Goal: Book appointment/travel/reservation

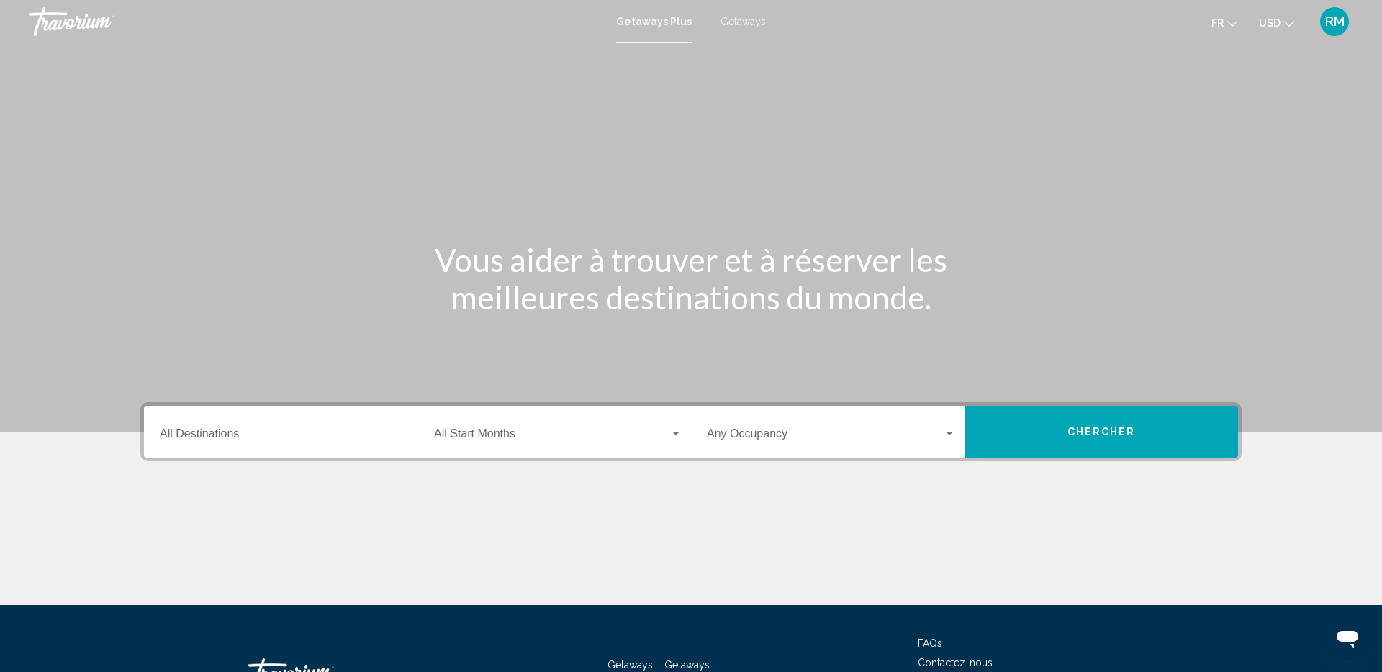
click at [1268, 23] on span "USD" at bounding box center [1270, 23] width 22 height 12
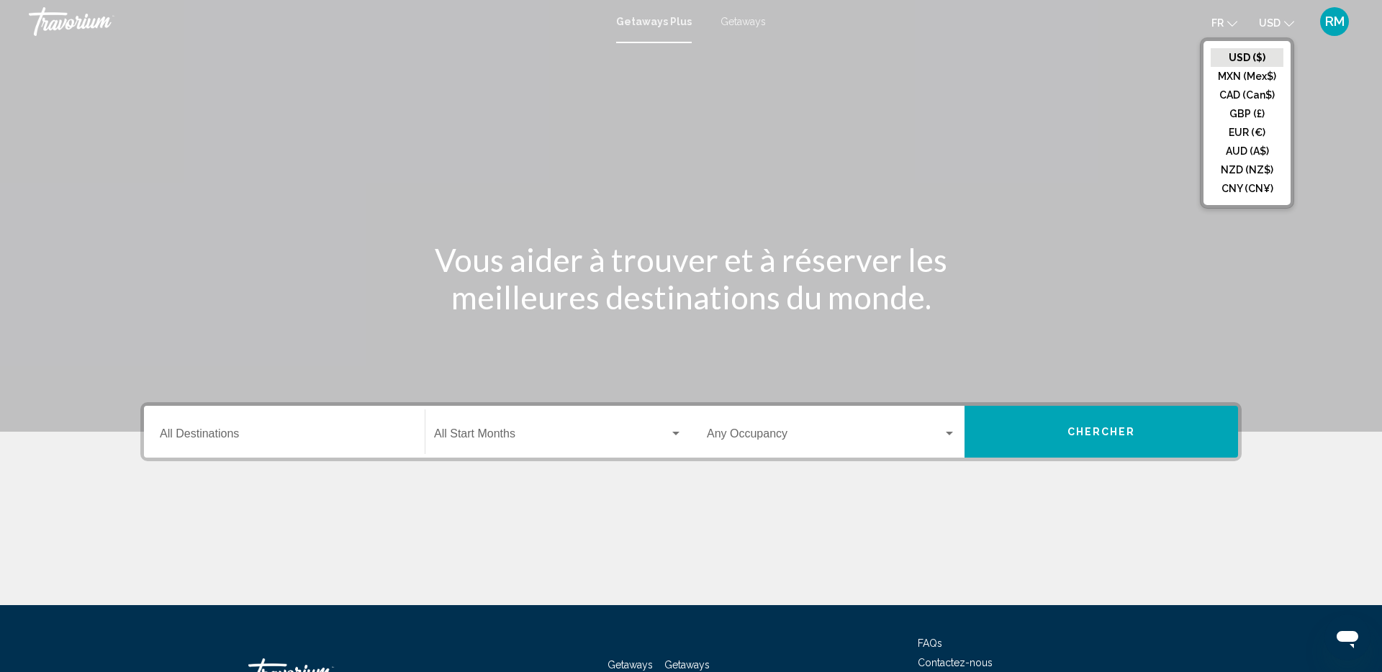
click at [1238, 94] on button "CAD (Can$)" at bounding box center [1246, 95] width 73 height 19
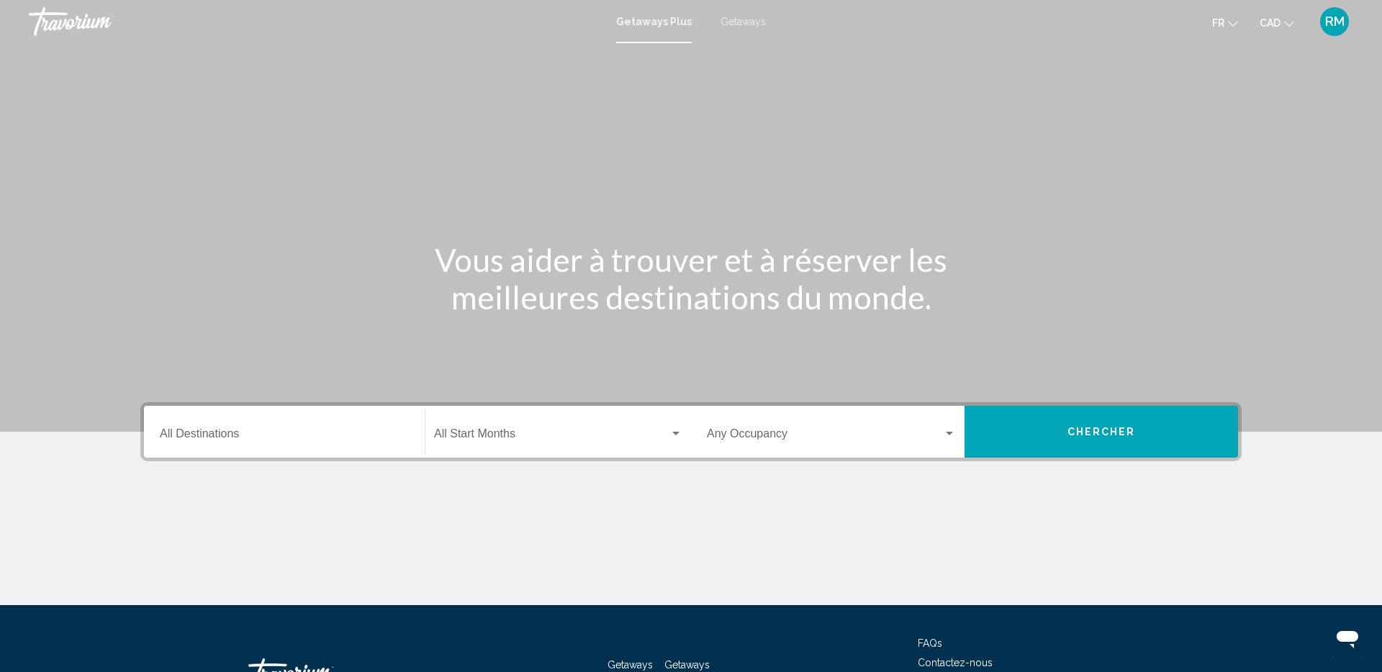
click at [531, 430] on span "Search widget" at bounding box center [551, 436] width 235 height 13
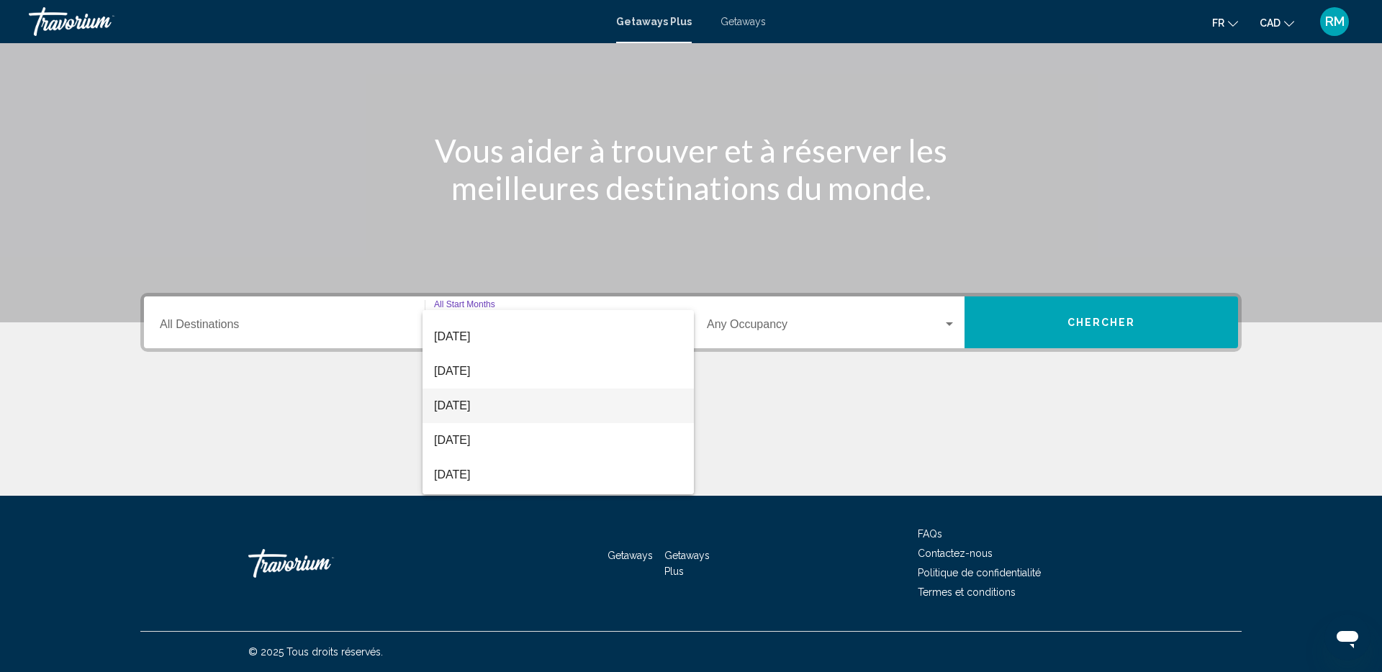
scroll to position [135, 0]
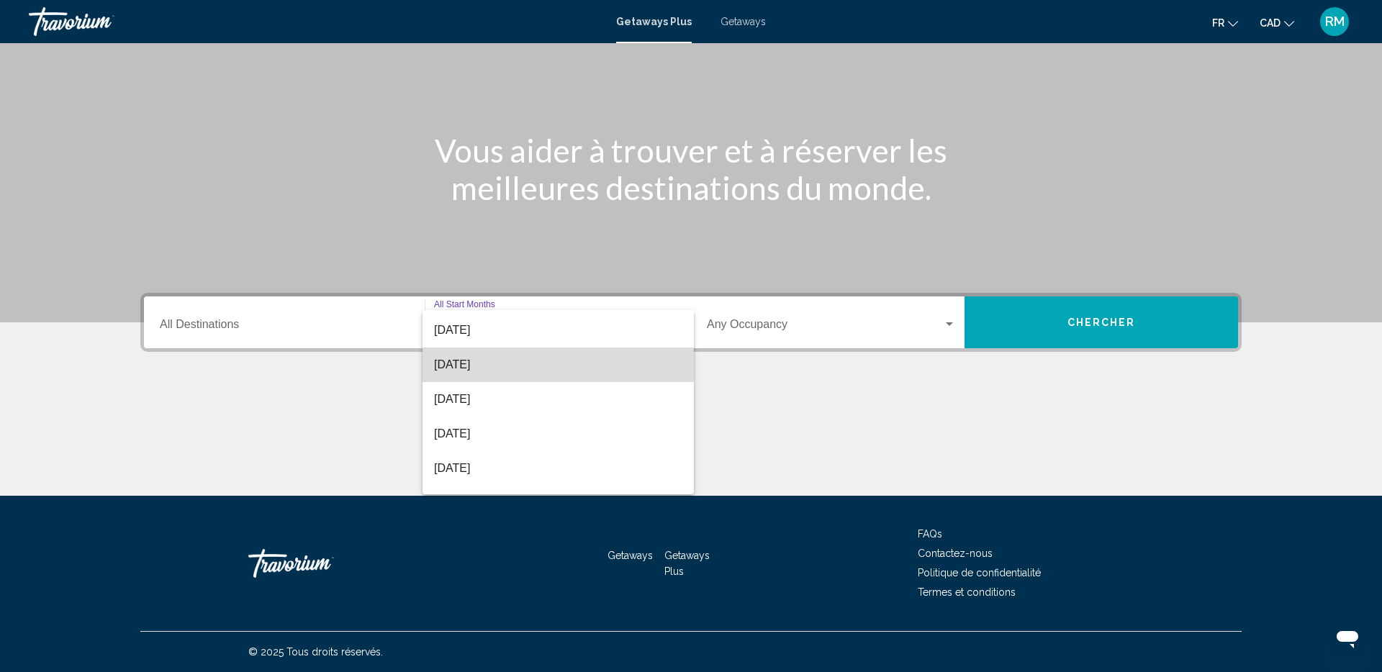
click at [505, 362] on span "[DATE]" at bounding box center [558, 365] width 248 height 35
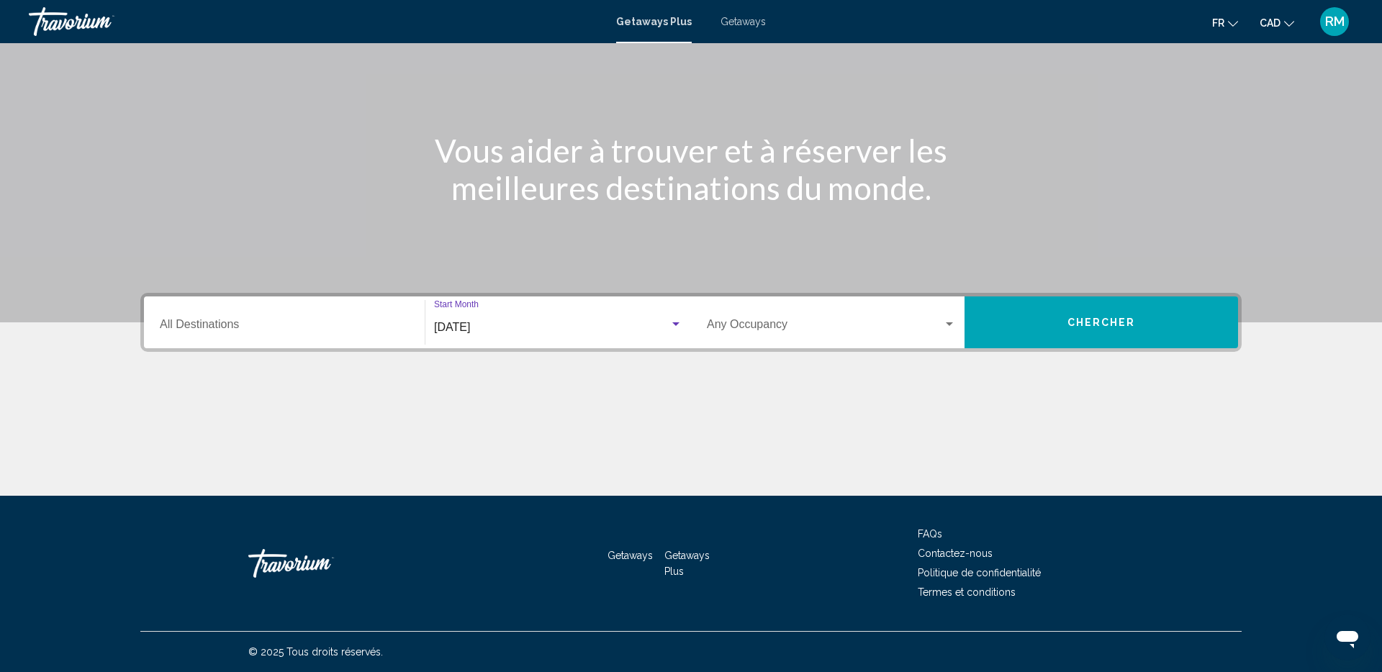
click at [1081, 325] on span "Chercher" at bounding box center [1101, 323] width 68 height 12
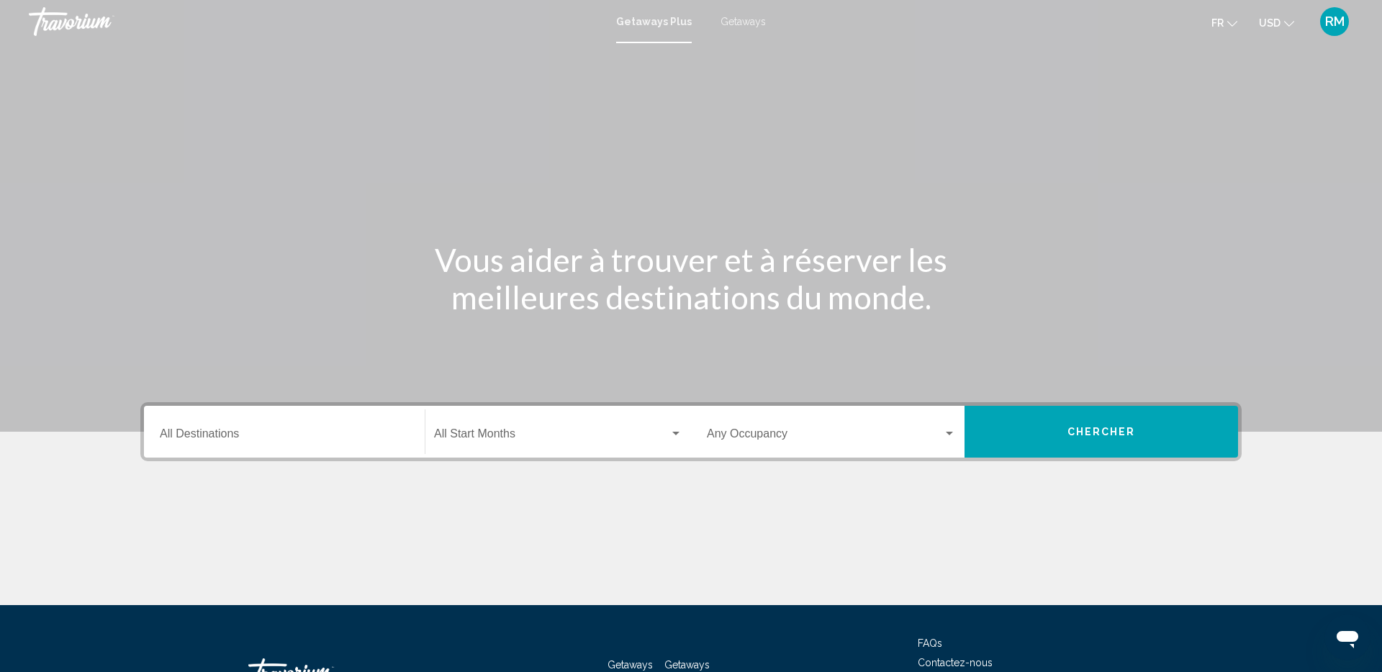
click at [1264, 24] on span "USD" at bounding box center [1270, 23] width 22 height 12
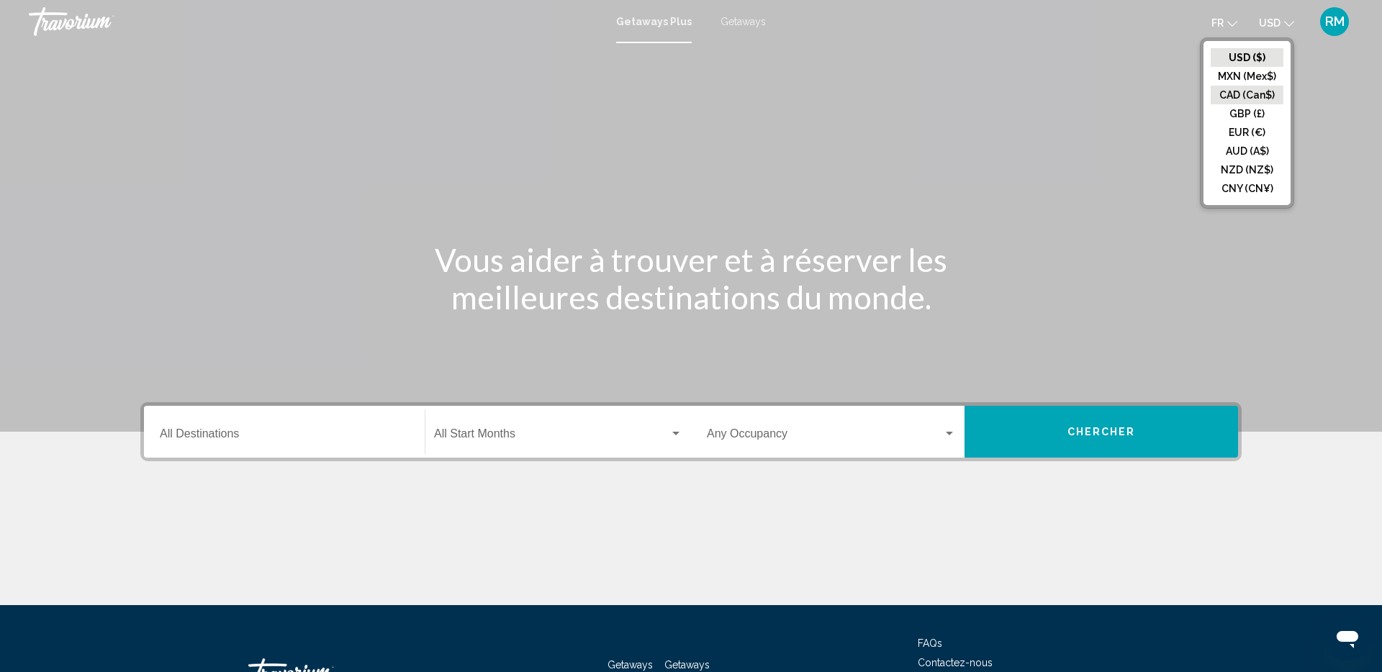
click at [1240, 91] on button "CAD (Can$)" at bounding box center [1246, 95] width 73 height 19
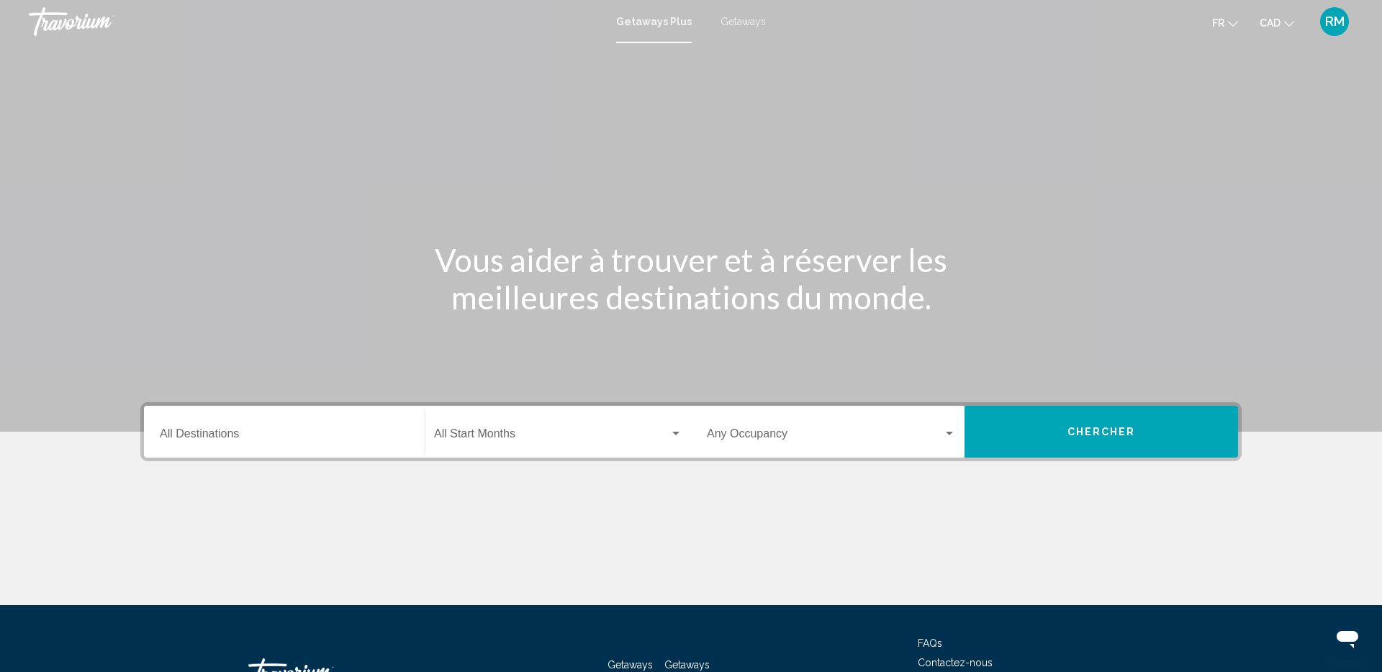
click at [299, 427] on div "Destination All Destinations" at bounding box center [284, 431] width 249 height 45
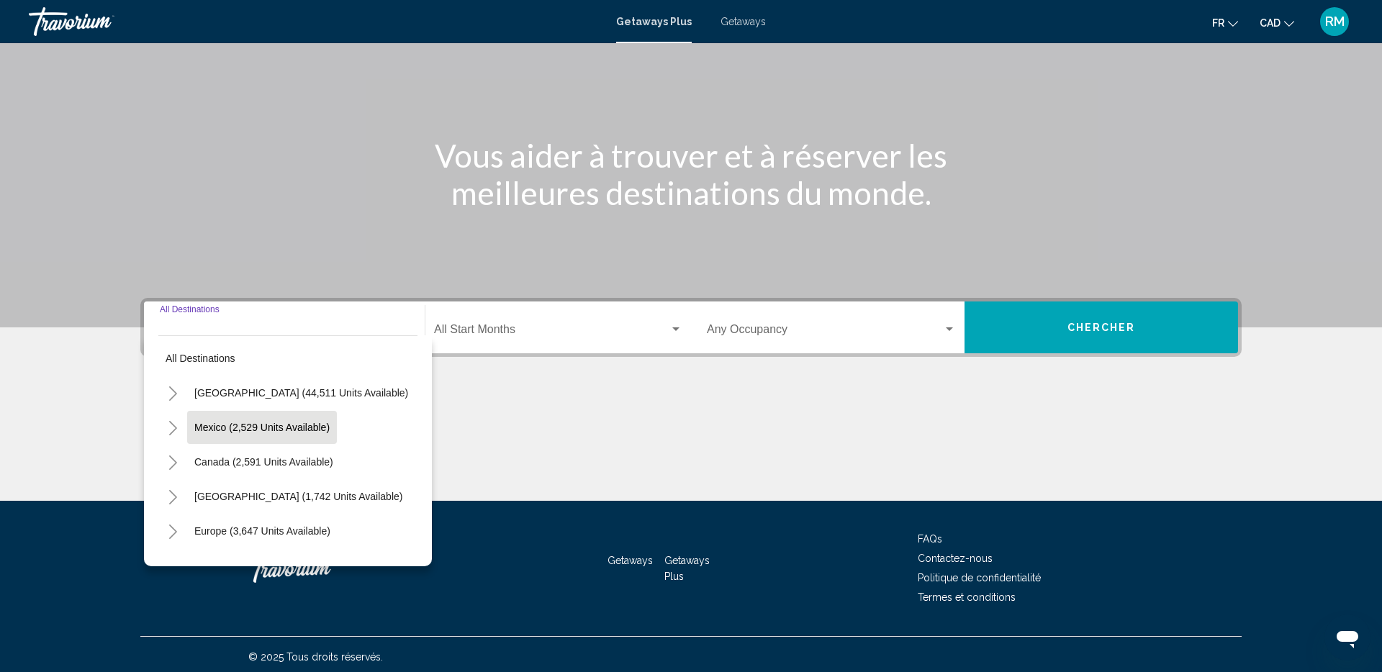
scroll to position [109, 0]
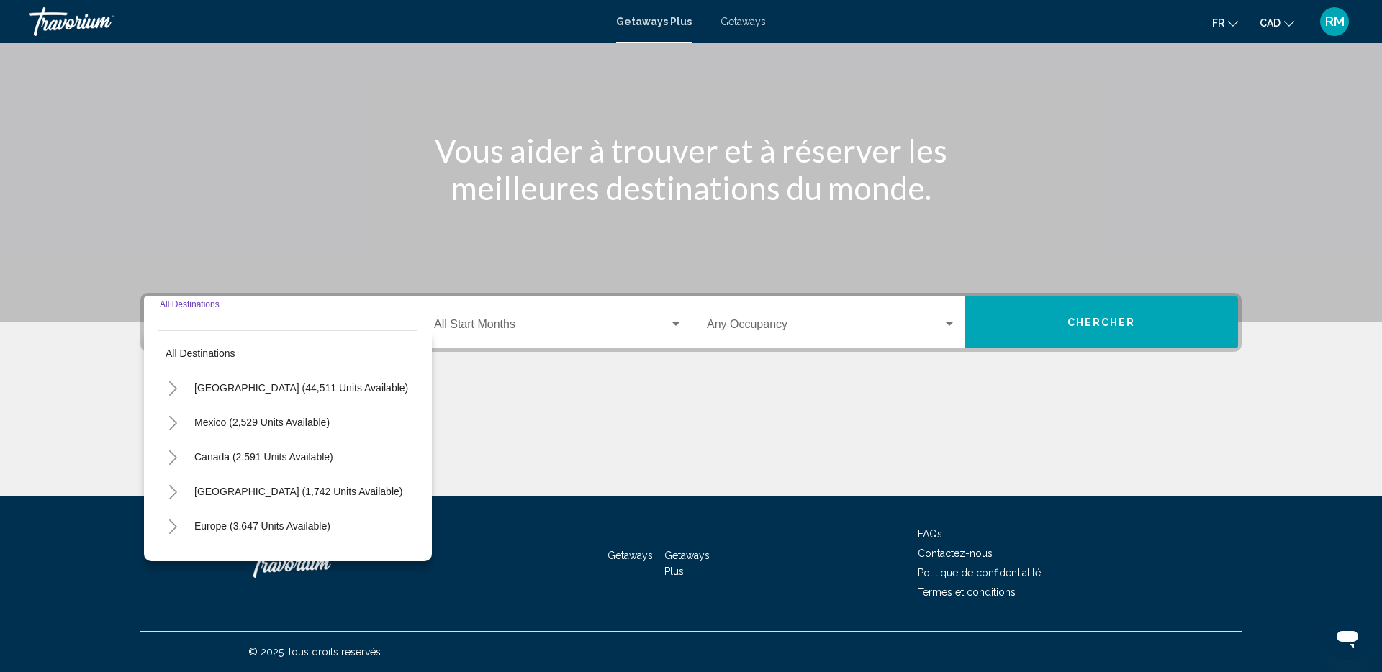
click at [502, 359] on div "Destination All Destinations All destinations [GEOGRAPHIC_DATA] (44,511 units a…" at bounding box center [691, 394] width 1159 height 203
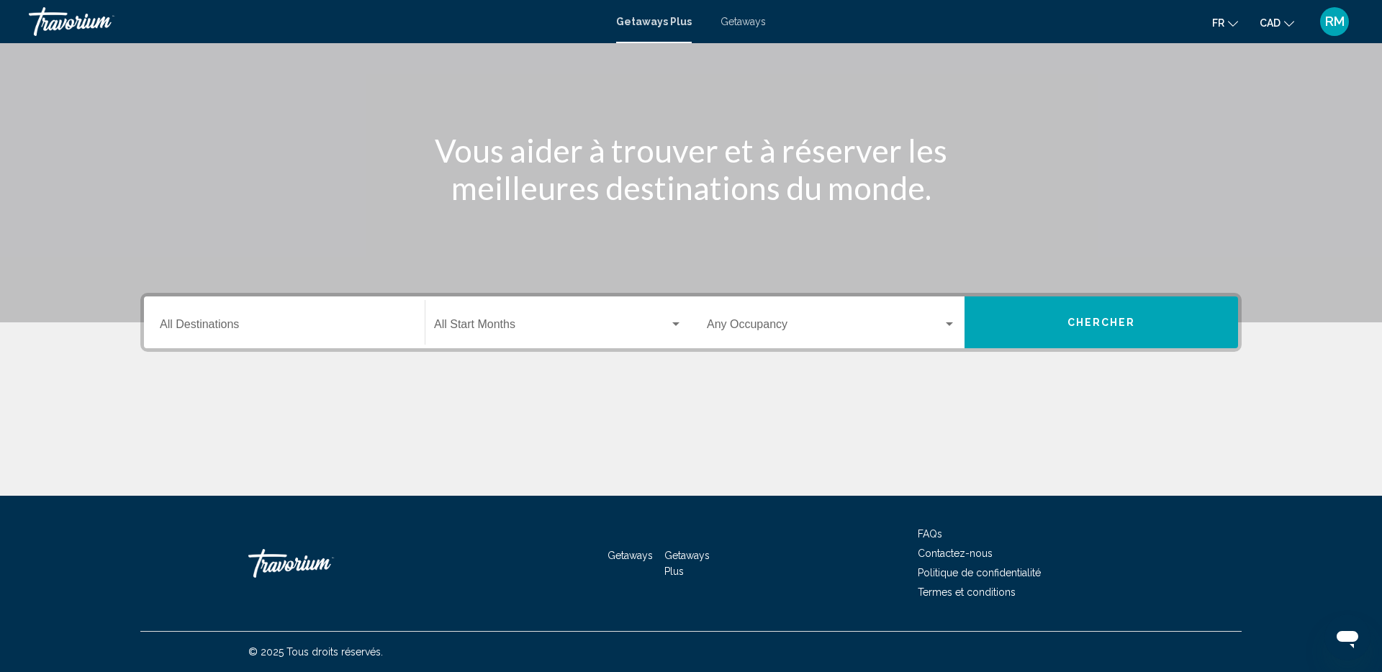
click at [519, 332] on span "Search widget" at bounding box center [551, 327] width 235 height 13
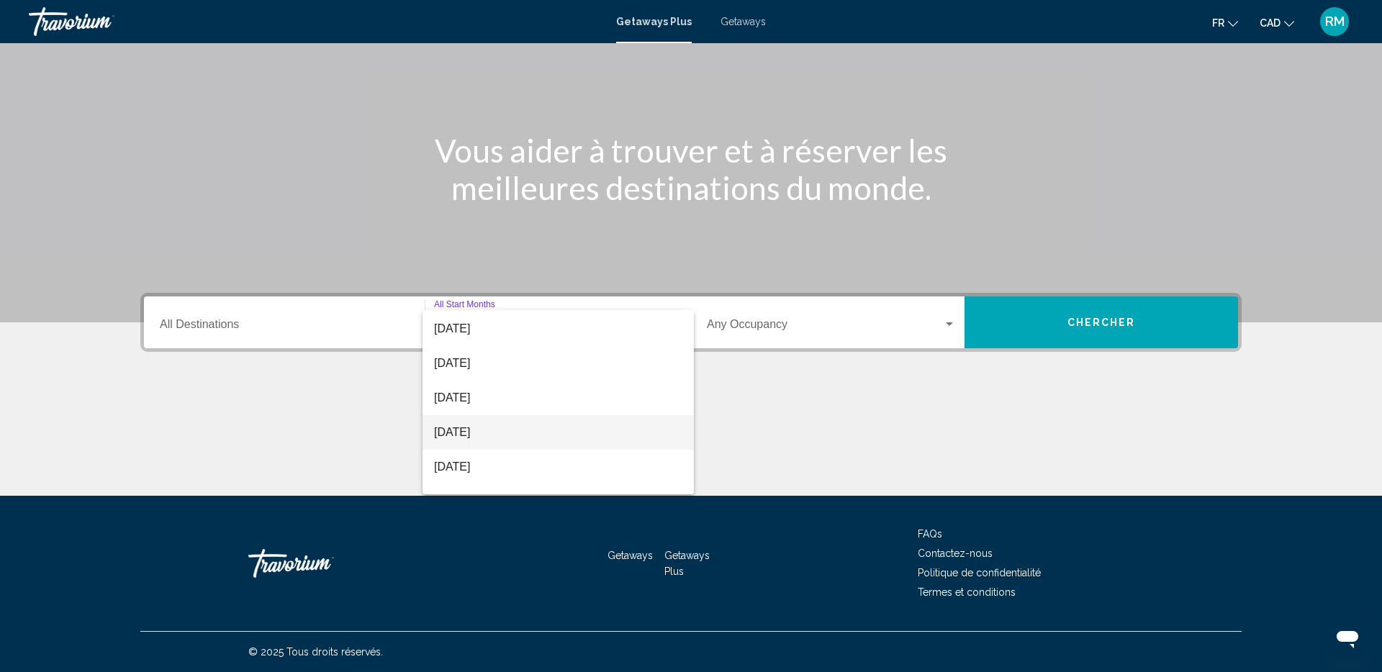
scroll to position [126, 0]
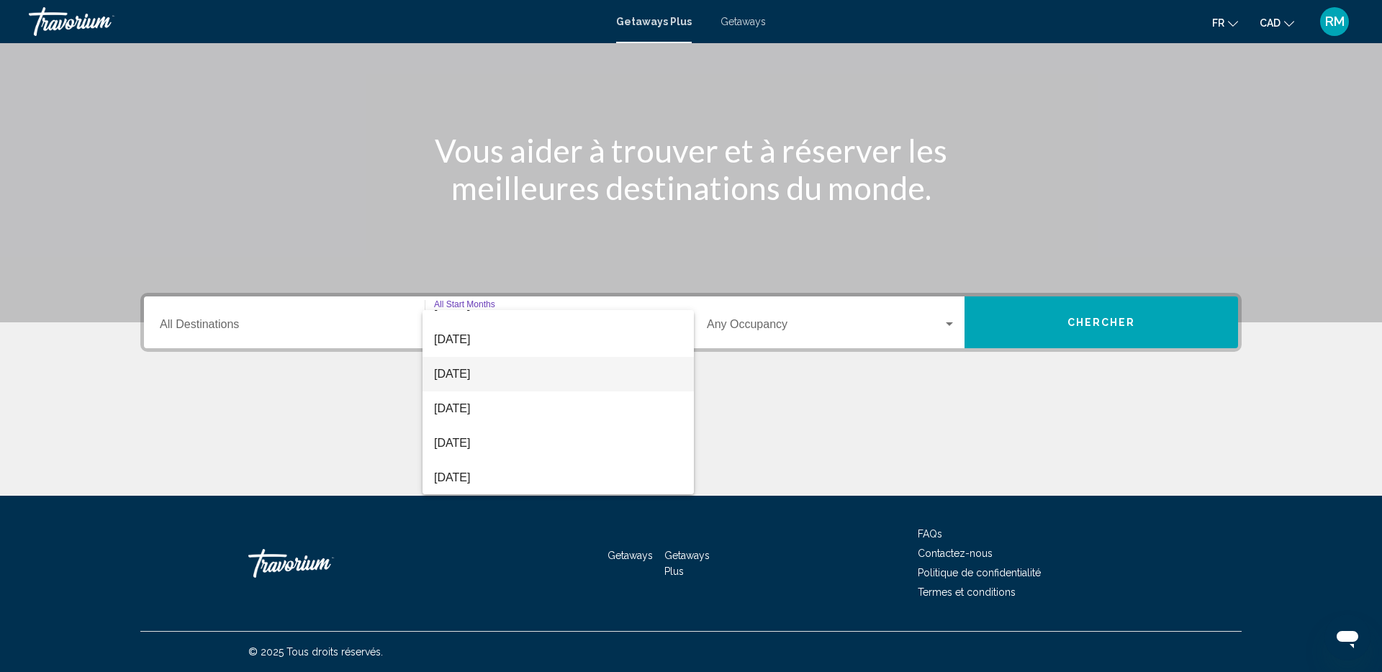
click at [506, 371] on span "[DATE]" at bounding box center [558, 374] width 248 height 35
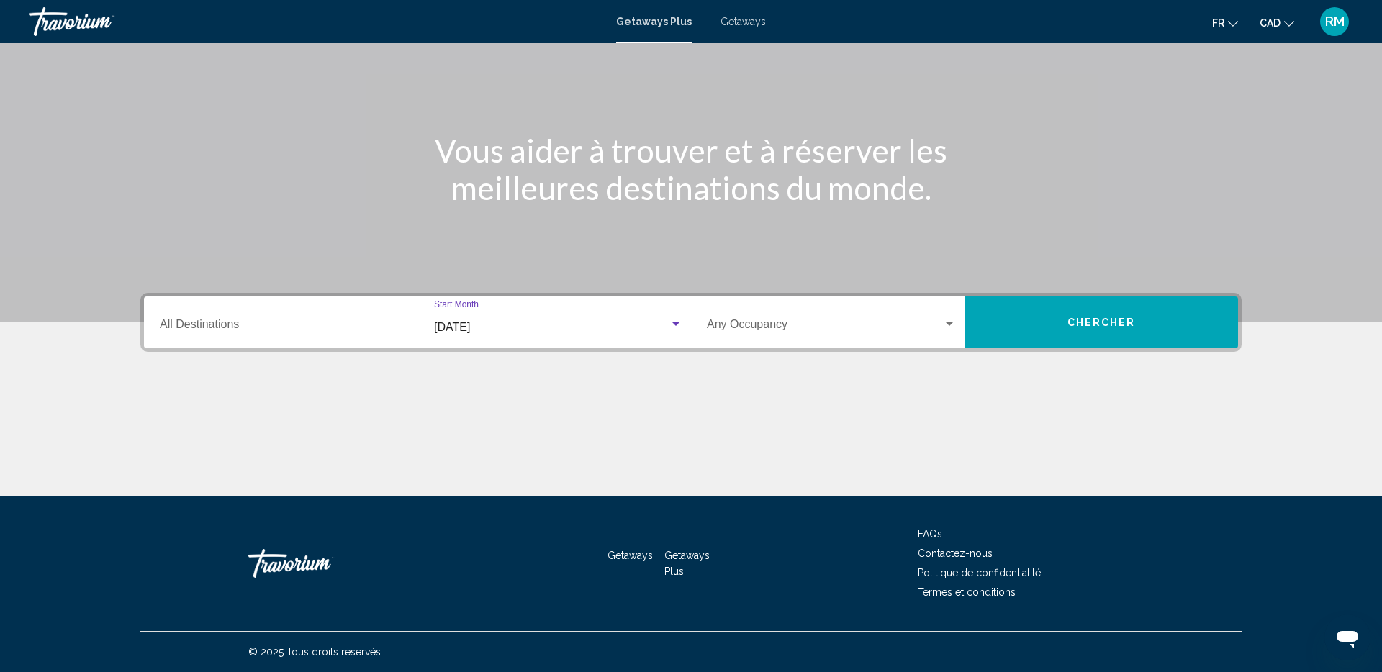
click at [1092, 327] on span "Chercher" at bounding box center [1101, 323] width 68 height 12
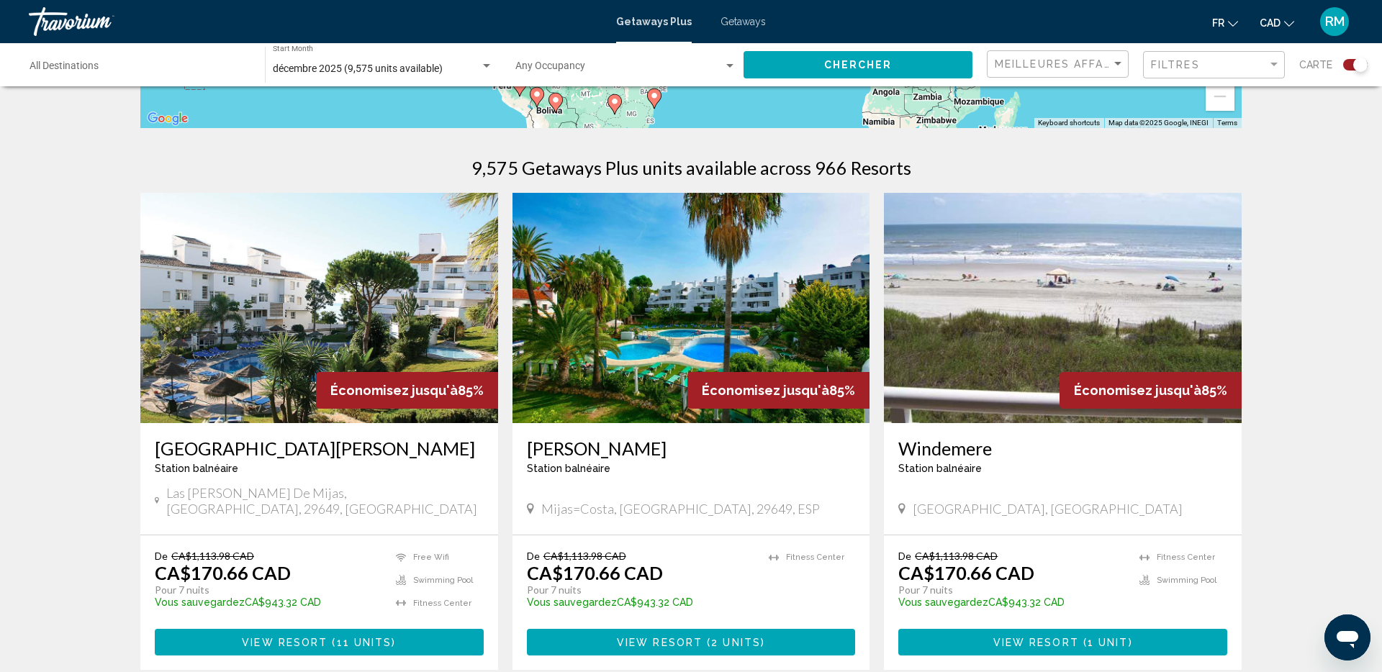
scroll to position [409, 0]
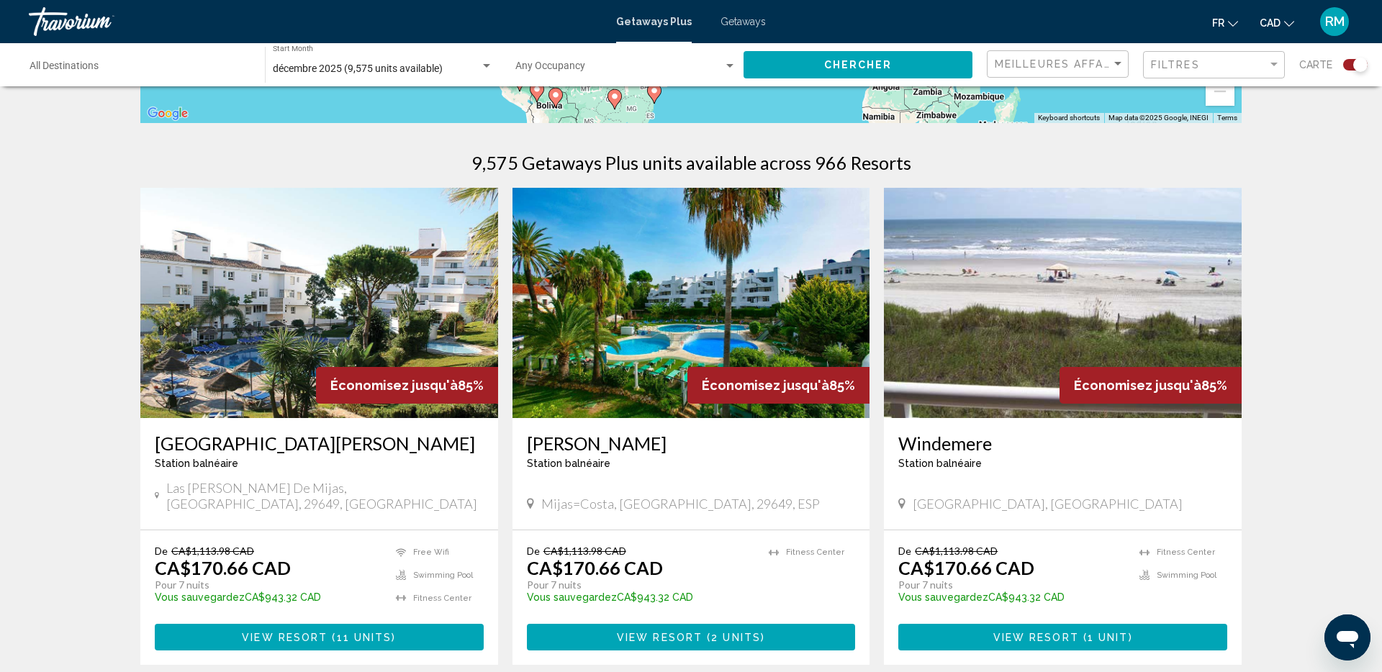
click at [349, 632] on span "11 units" at bounding box center [364, 638] width 55 height 12
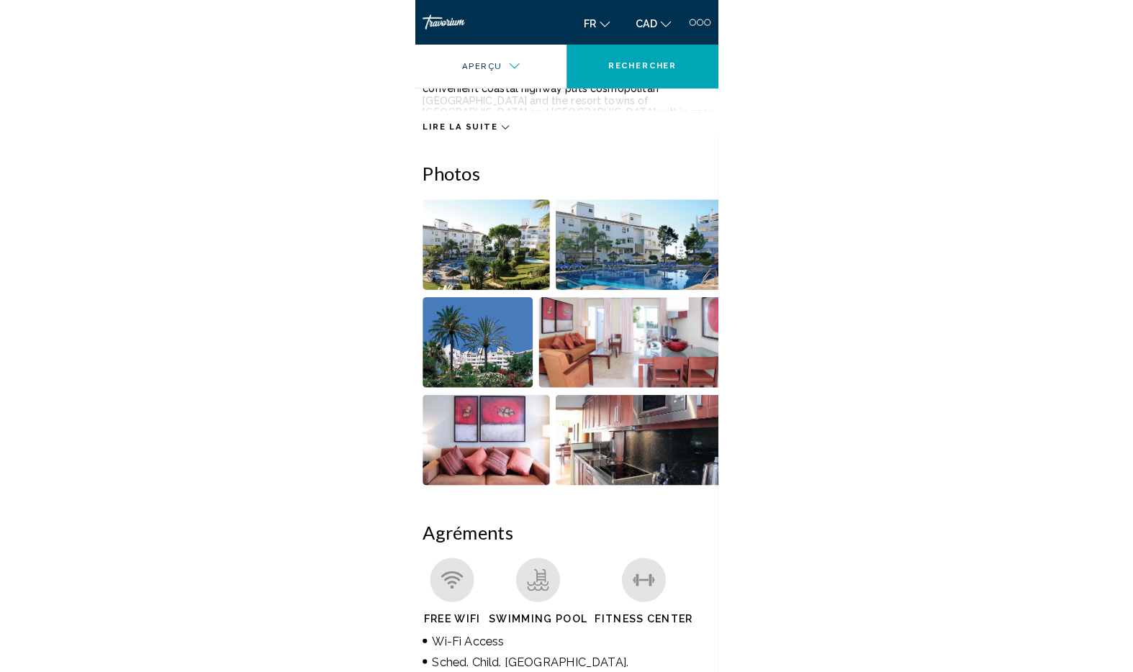
scroll to position [591, 0]
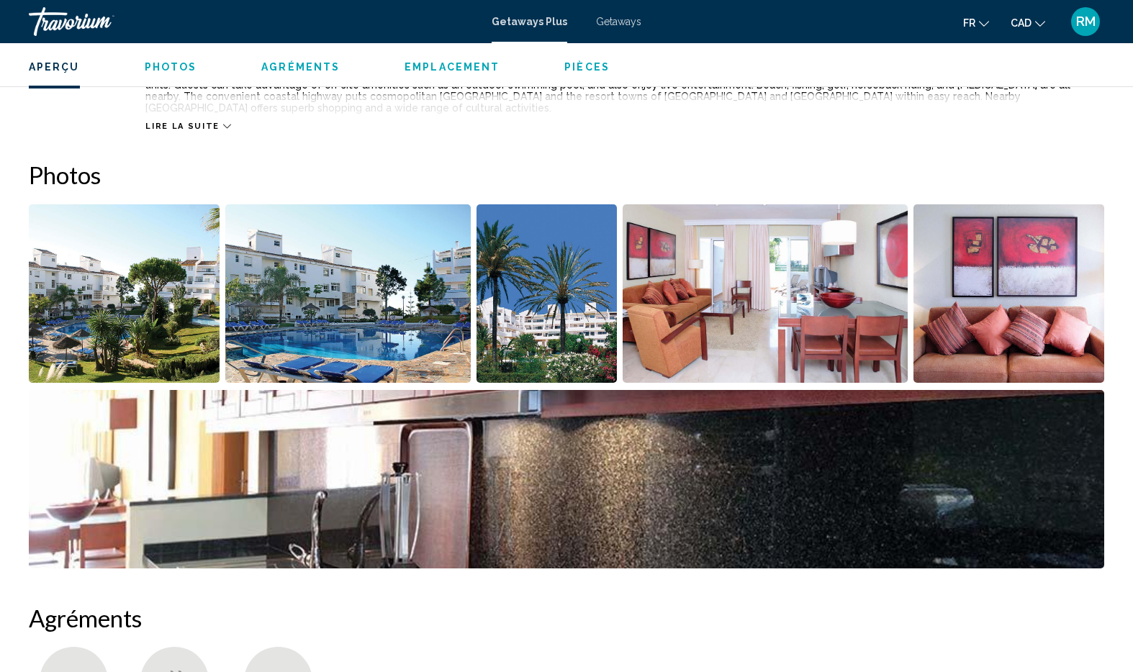
click at [130, 309] on img "Open full-screen image slider" at bounding box center [124, 293] width 191 height 178
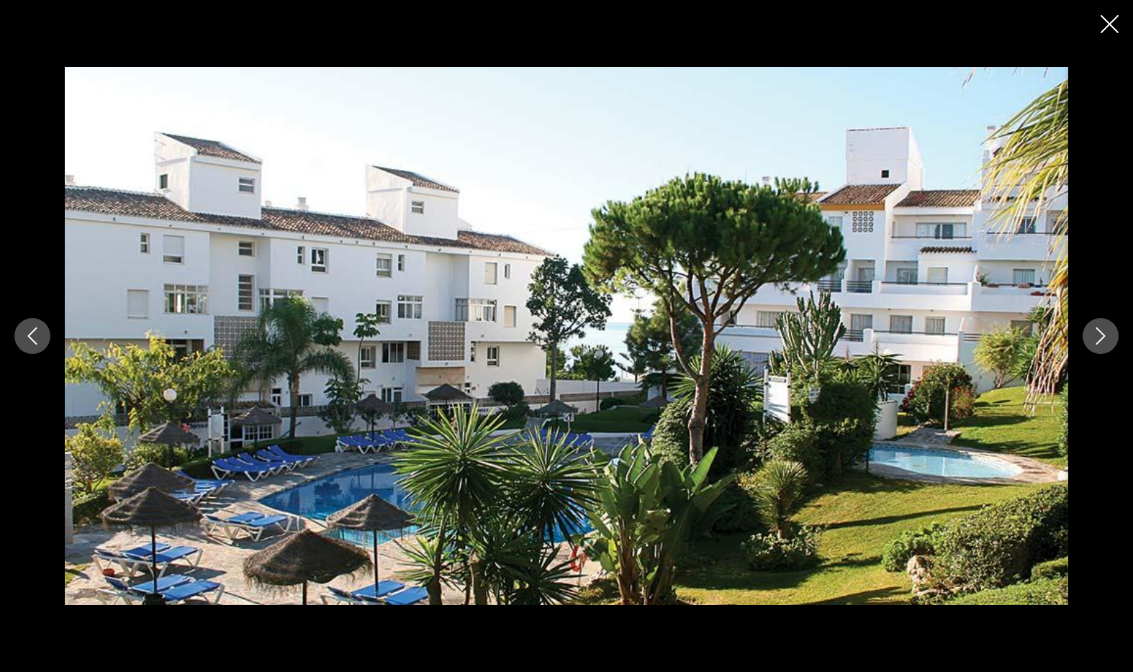
click at [1103, 343] on icon "Next image" at bounding box center [1100, 335] width 17 height 17
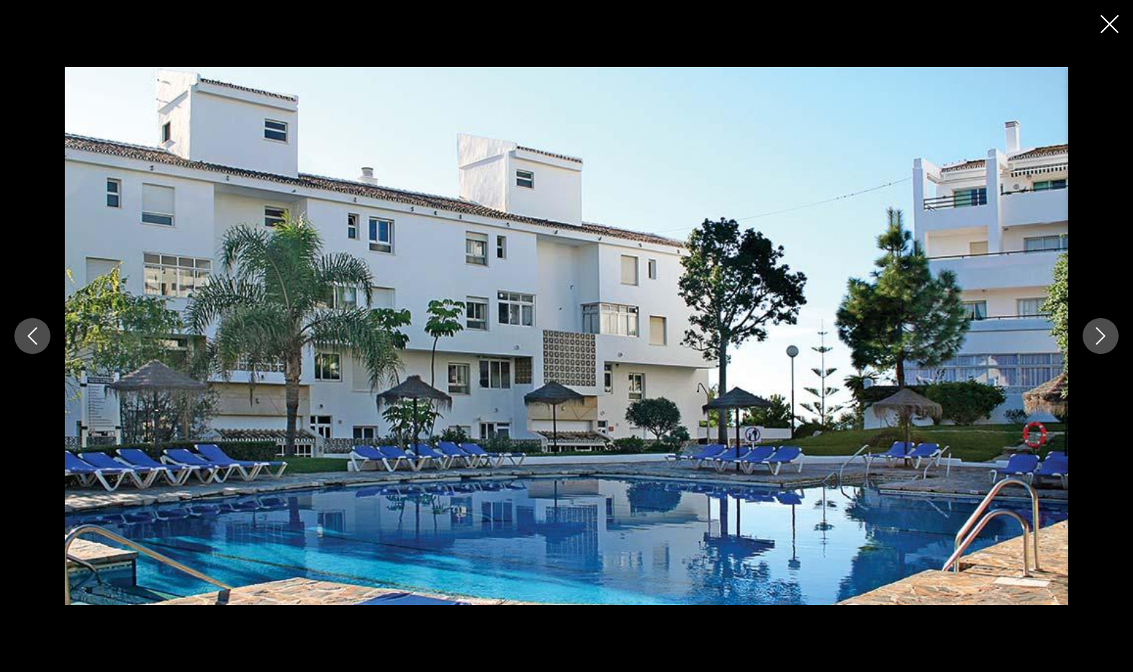
scroll to position [694, 0]
click at [1093, 339] on icon "Next image" at bounding box center [1100, 335] width 17 height 17
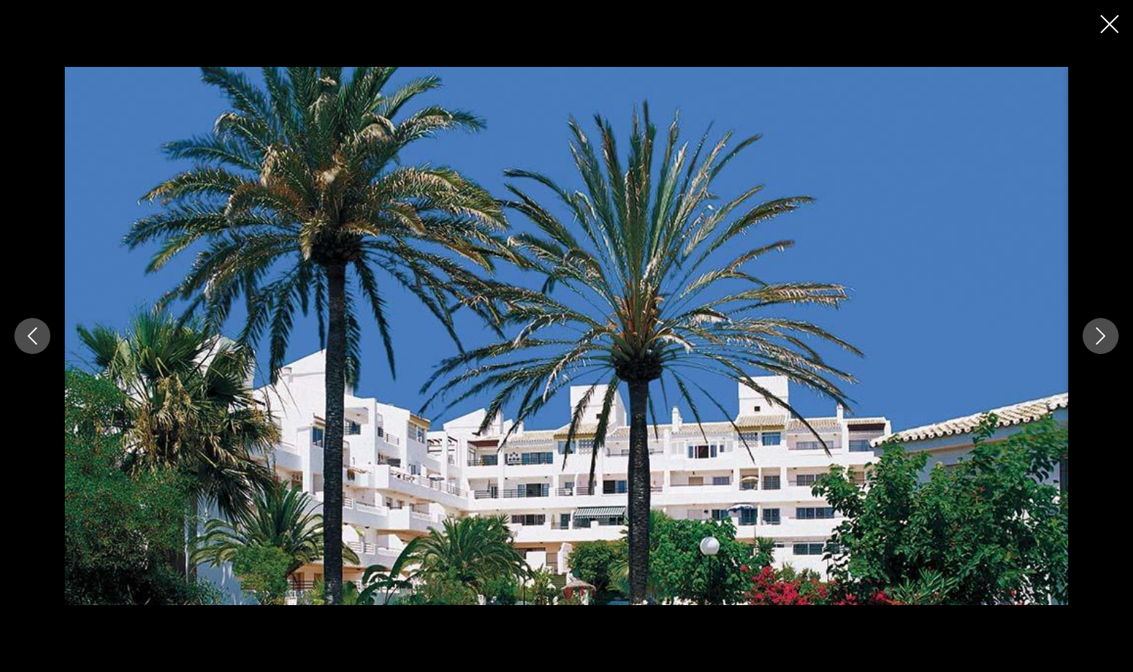
click at [1108, 26] on icon "Close slideshow" at bounding box center [1109, 24] width 18 height 18
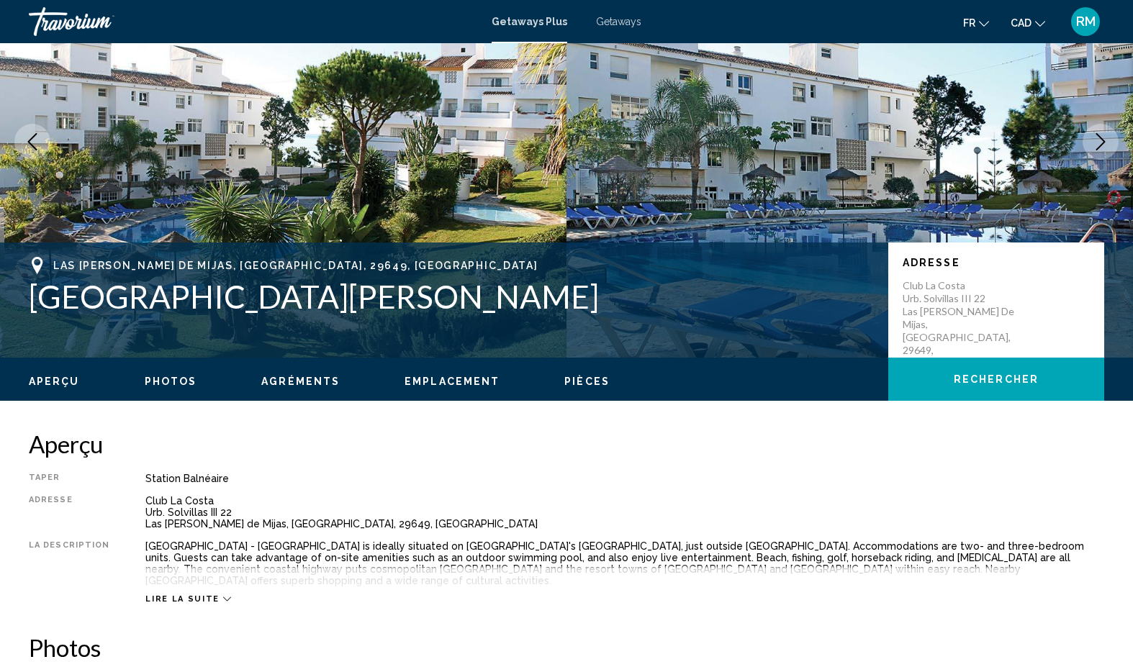
scroll to position [122, 0]
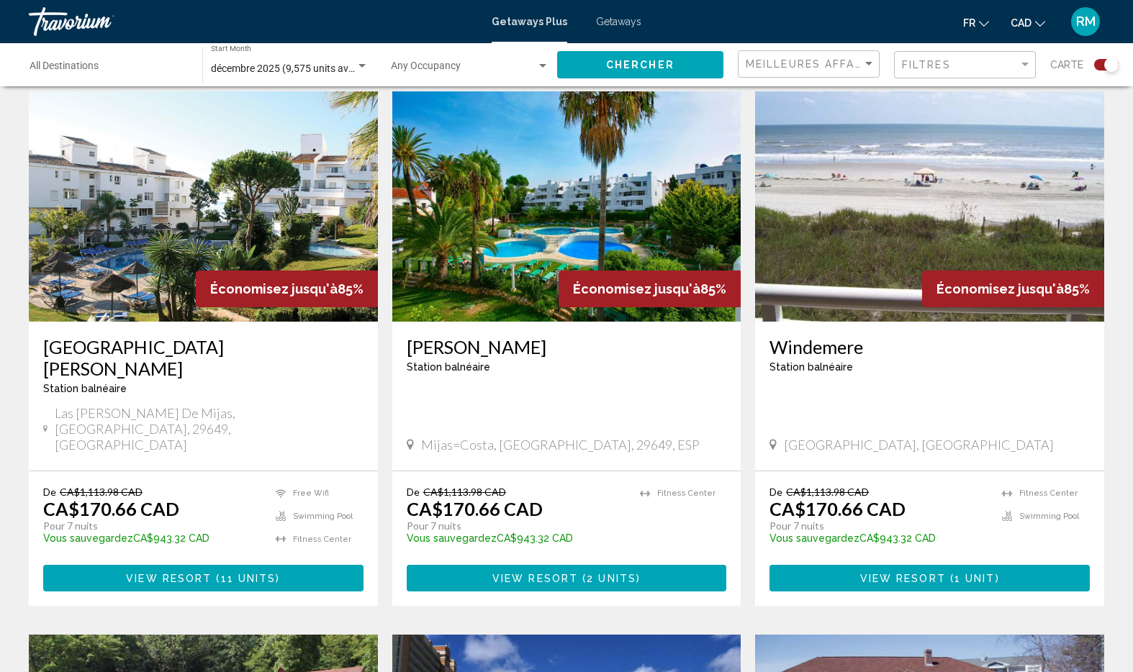
scroll to position [509, 0]
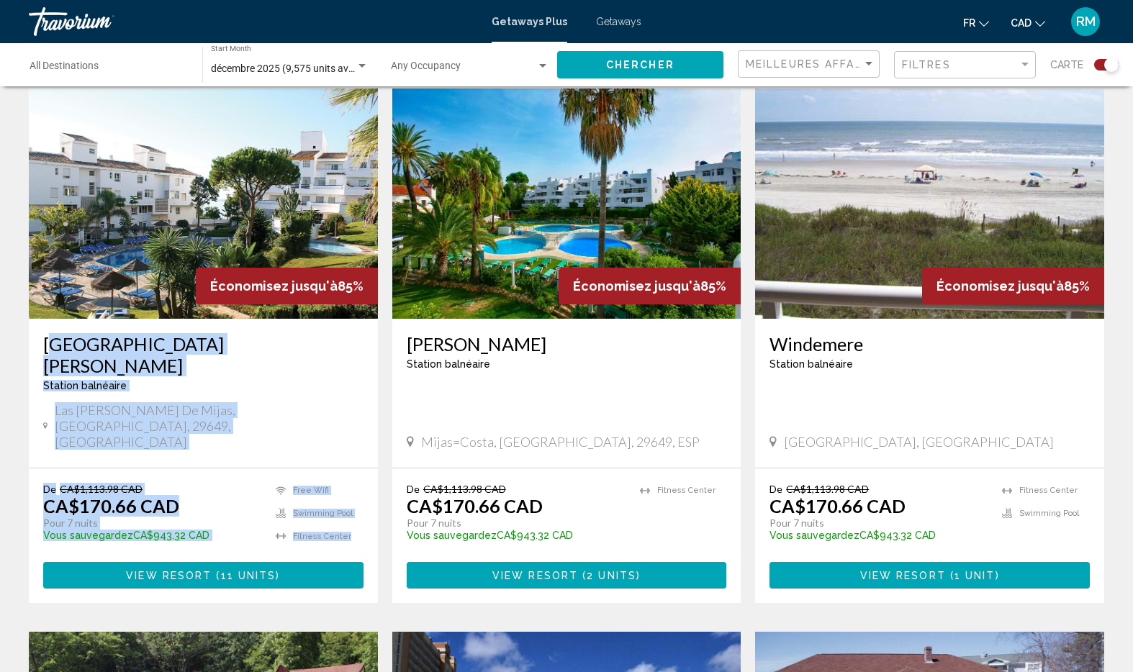
drag, startPoint x: 49, startPoint y: 343, endPoint x: 346, endPoint y: 489, distance: 330.8
click at [346, 489] on div "Économisez jusqu'à 85% [GEOGRAPHIC_DATA] - [GEOGRAPHIC_DATA] balnéaire - Ceci e…" at bounding box center [203, 346] width 349 height 515
copy div "[GEOGRAPHIC_DATA] - [GEOGRAPHIC_DATA] balnéaire - Ceci est une station d'adulte…"
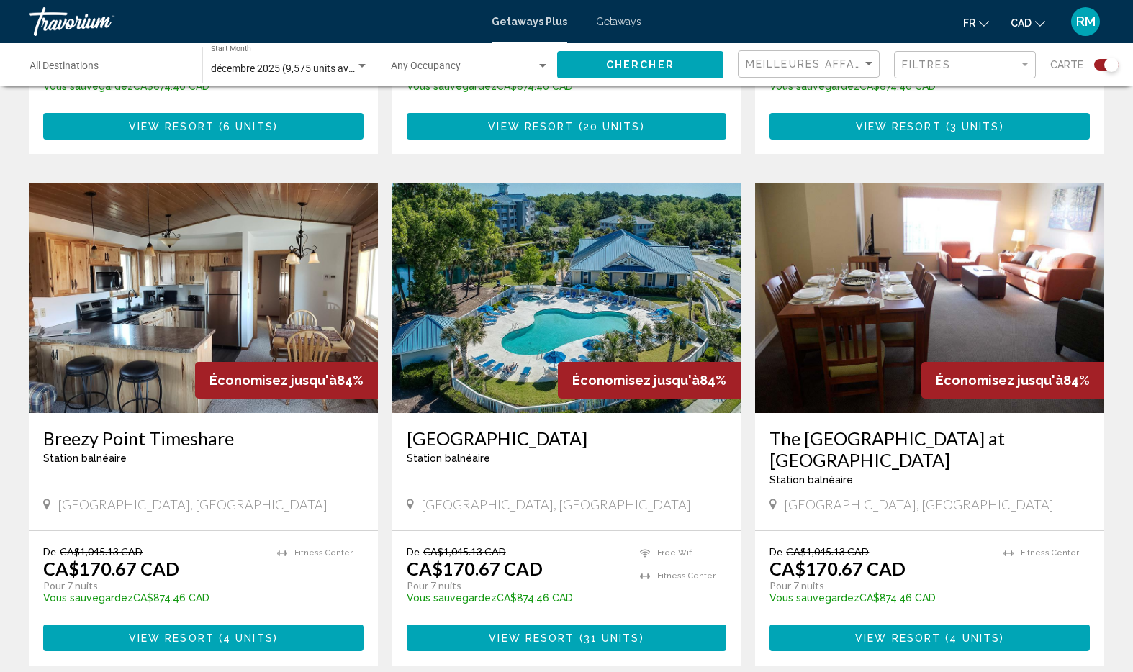
scroll to position [1993, 0]
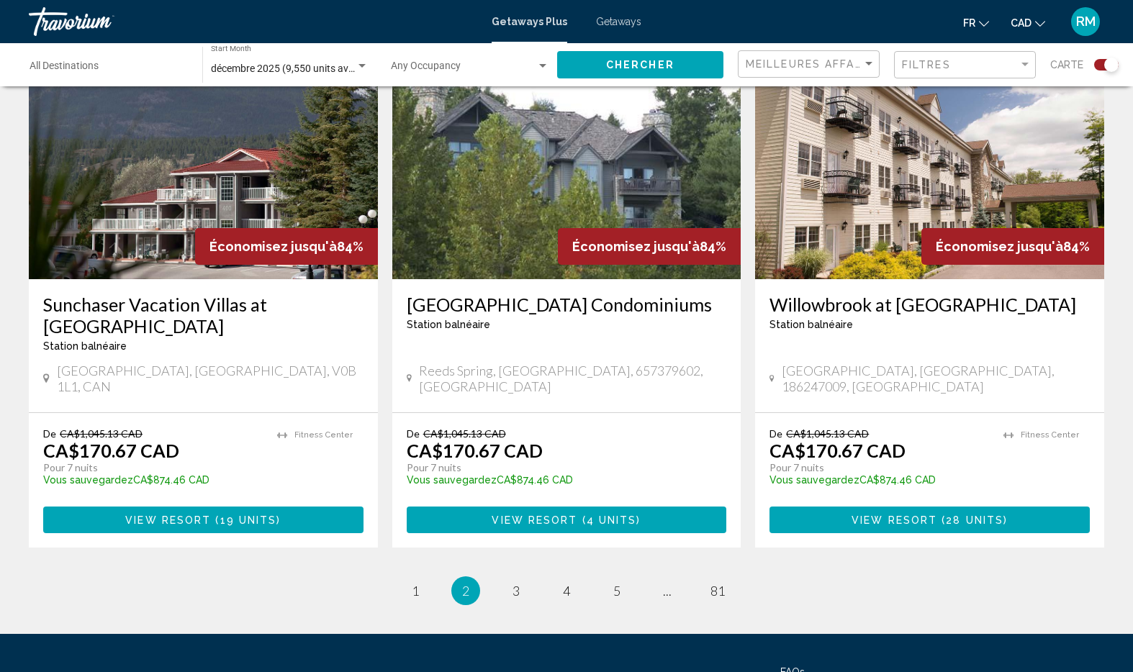
scroll to position [2112, 0]
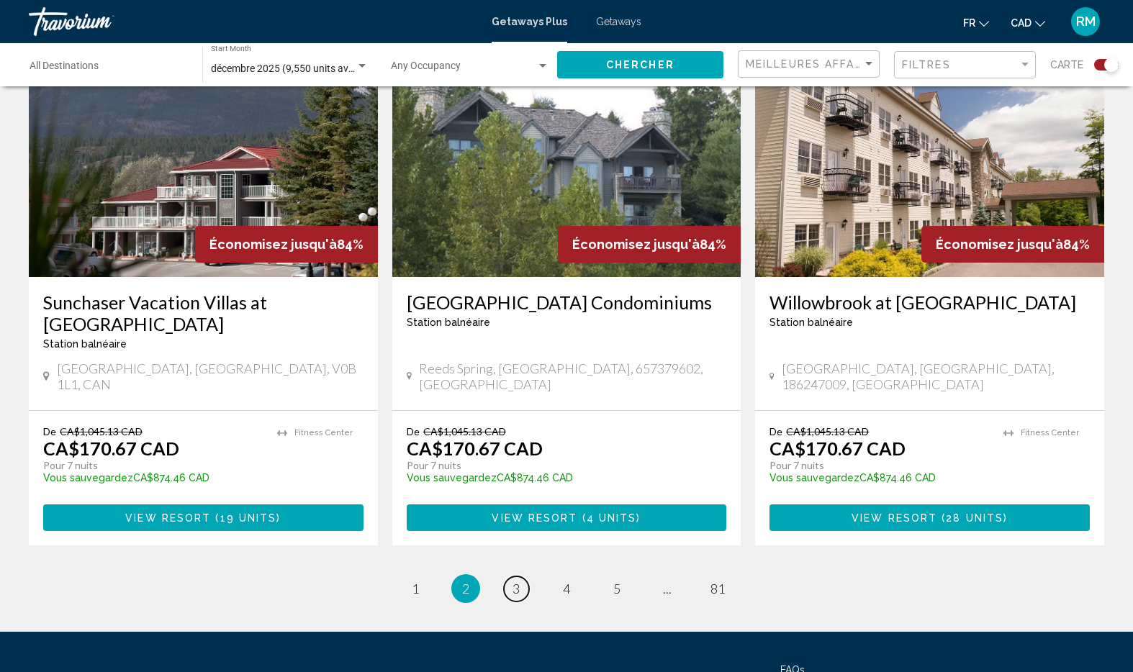
click at [517, 581] on span "3" at bounding box center [515, 589] width 7 height 16
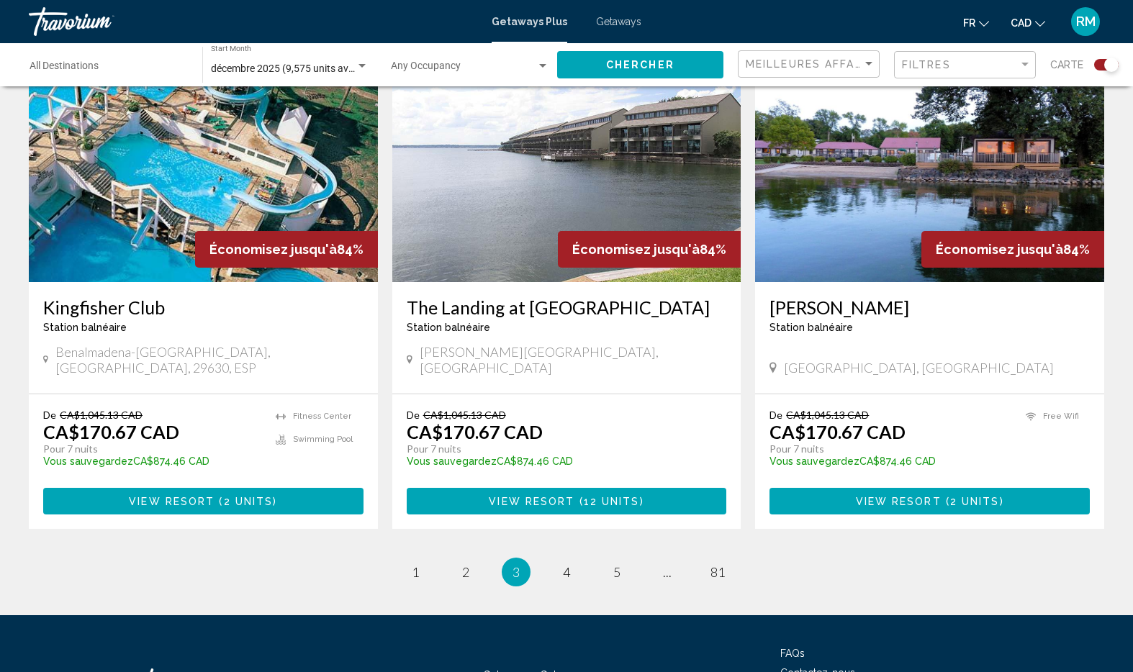
scroll to position [2140, 0]
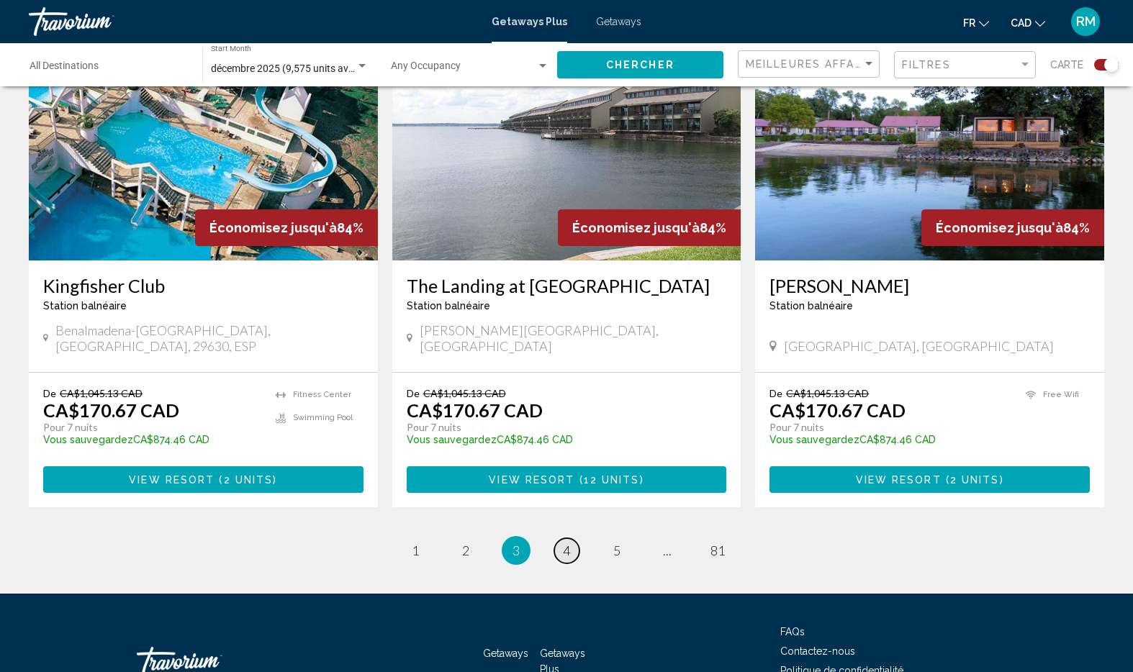
click at [571, 538] on link "page 4" at bounding box center [566, 550] width 25 height 25
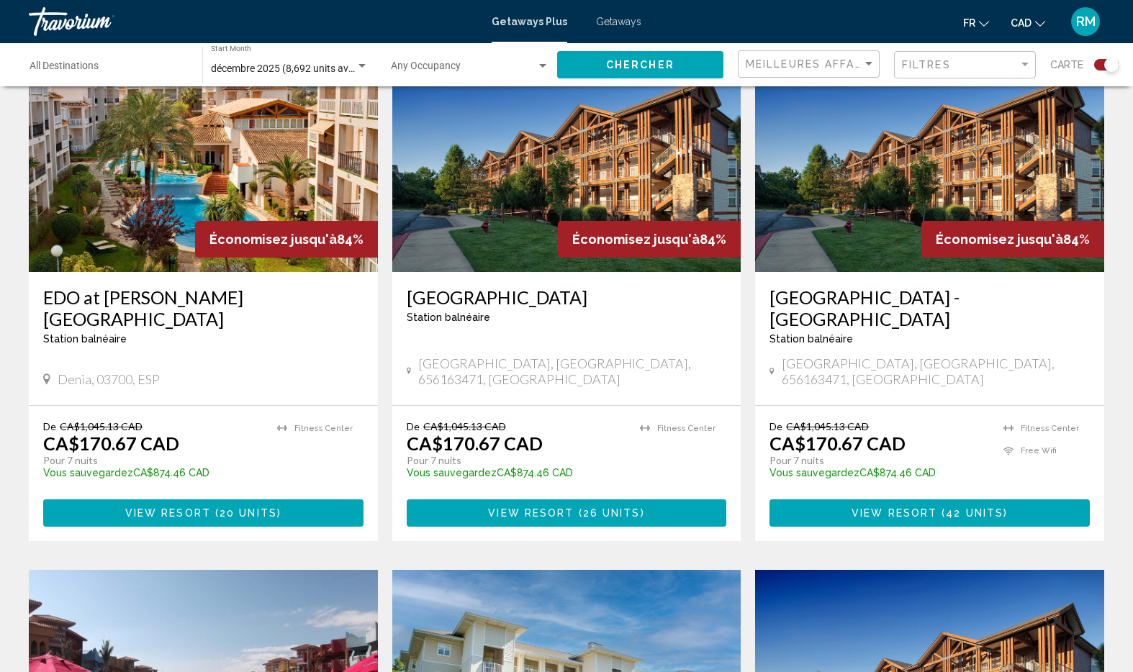
scroll to position [1107, 0]
